Goal: Check status: Check status

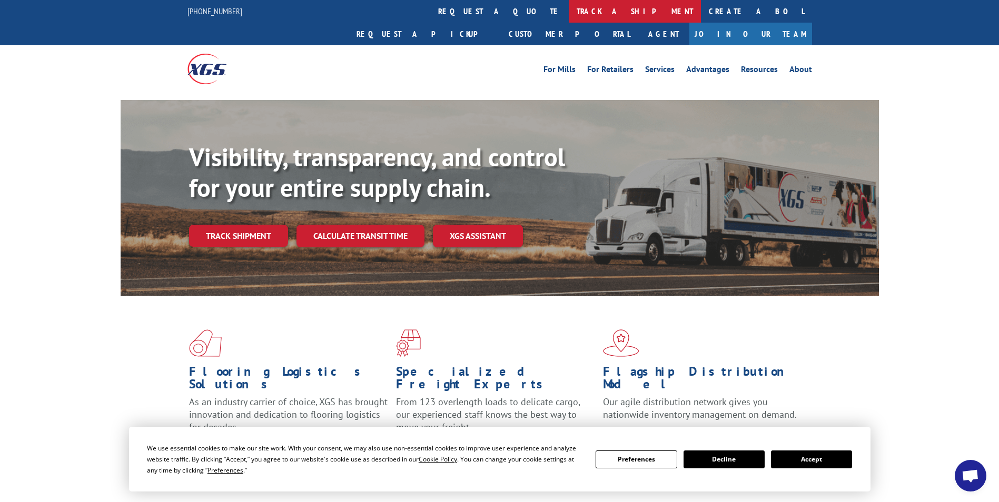
click at [569, 7] on link "track a shipment" at bounding box center [635, 11] width 132 height 23
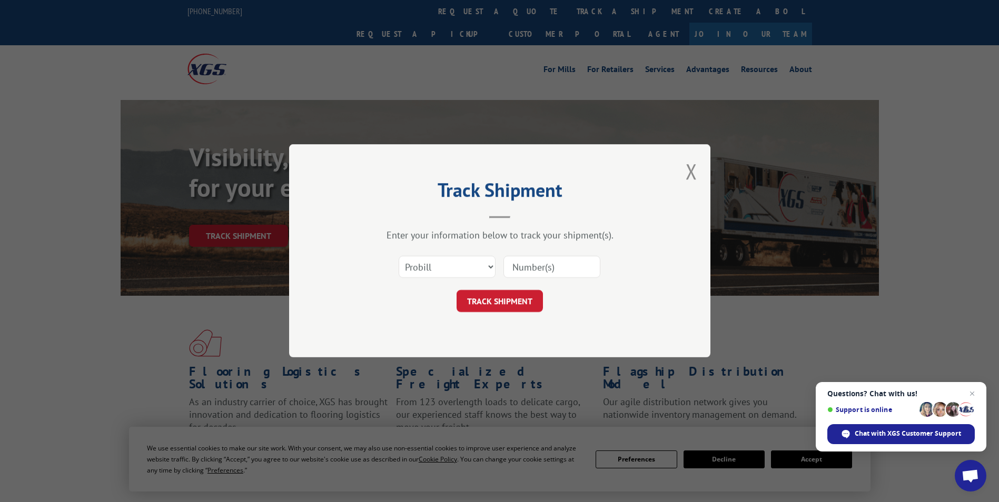
click at [546, 273] on input at bounding box center [551, 267] width 97 height 22
click at [449, 272] on select "Select category... Probill BOL PO" at bounding box center [447, 267] width 97 height 22
click at [563, 272] on input at bounding box center [551, 267] width 97 height 22
click at [450, 268] on select "Select category... Probill BOL PO" at bounding box center [447, 267] width 97 height 22
select select "po"
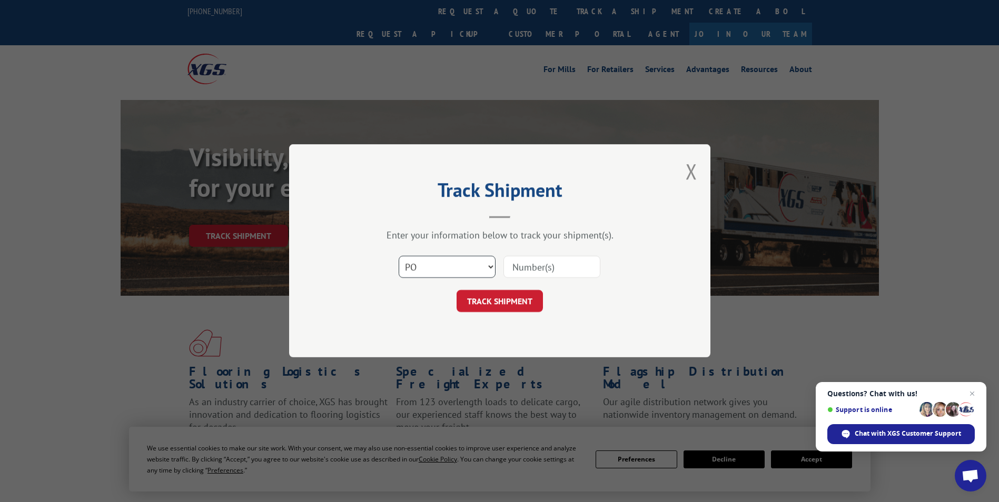
click at [399, 256] on select "Select category... Probill BOL PO" at bounding box center [447, 267] width 97 height 22
click at [557, 264] on input at bounding box center [551, 267] width 97 height 22
click at [529, 262] on input at bounding box center [551, 267] width 97 height 22
paste input "17496915"
type input "17496915"
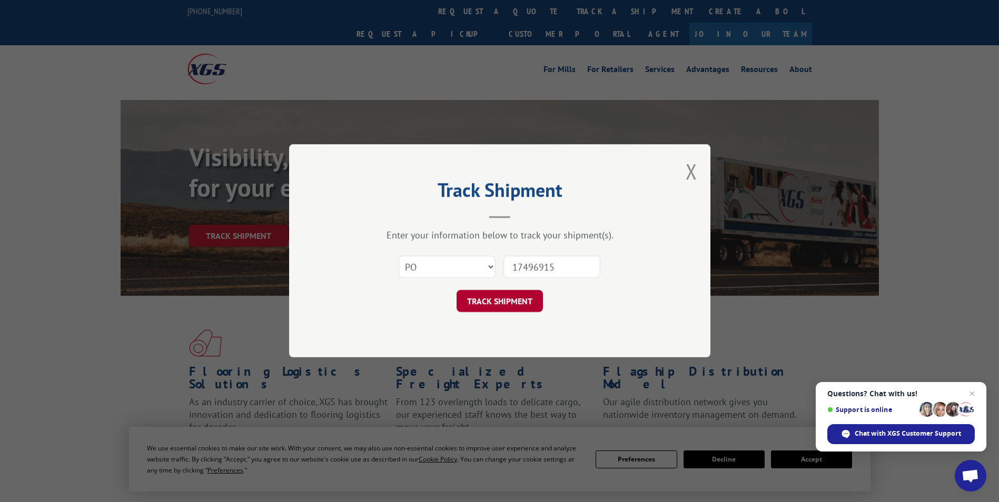
click at [513, 299] on button "TRACK SHIPMENT" at bounding box center [500, 302] width 86 height 22
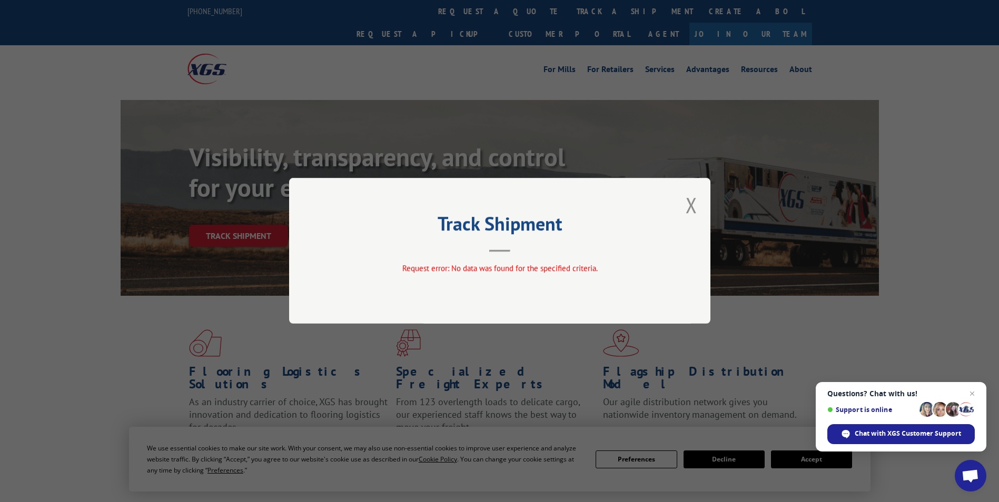
click at [519, 266] on span "Request error: No data was found for the specified criteria." at bounding box center [499, 269] width 195 height 10
click at [688, 209] on button "Close modal" at bounding box center [692, 205] width 12 height 28
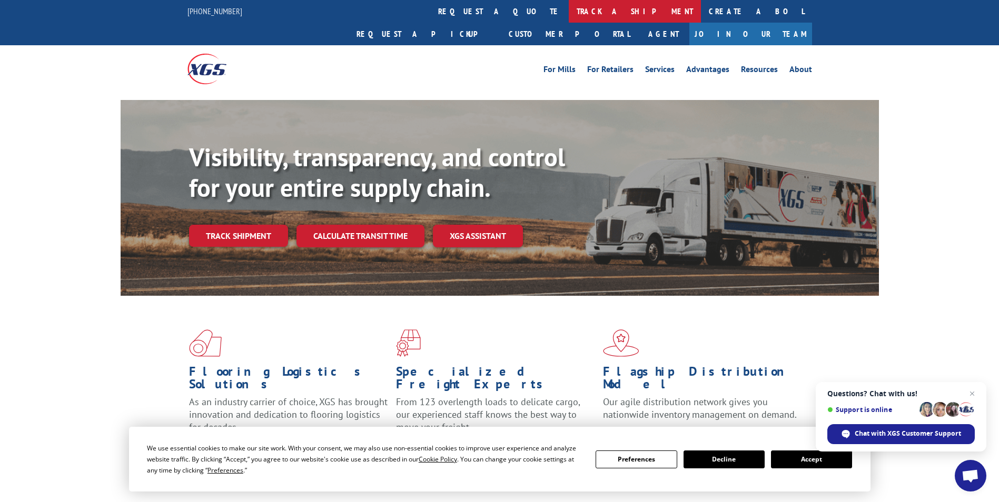
click at [569, 14] on link "track a shipment" at bounding box center [635, 11] width 132 height 23
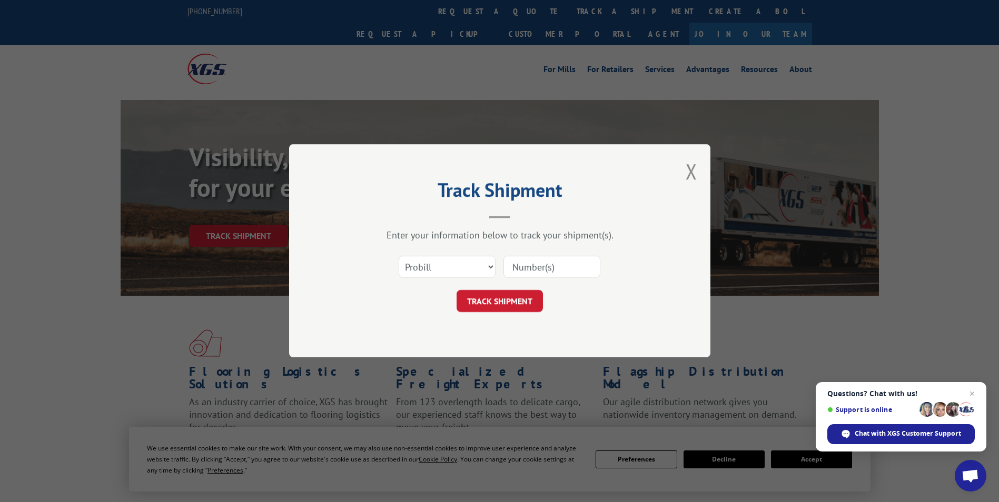
click at [549, 265] on input at bounding box center [551, 267] width 97 height 22
paste input "17496915"
type input "17496915"
click at [500, 304] on button "TRACK SHIPMENT" at bounding box center [500, 302] width 86 height 22
